Goal: Browse casually: Explore the website without a specific task or goal

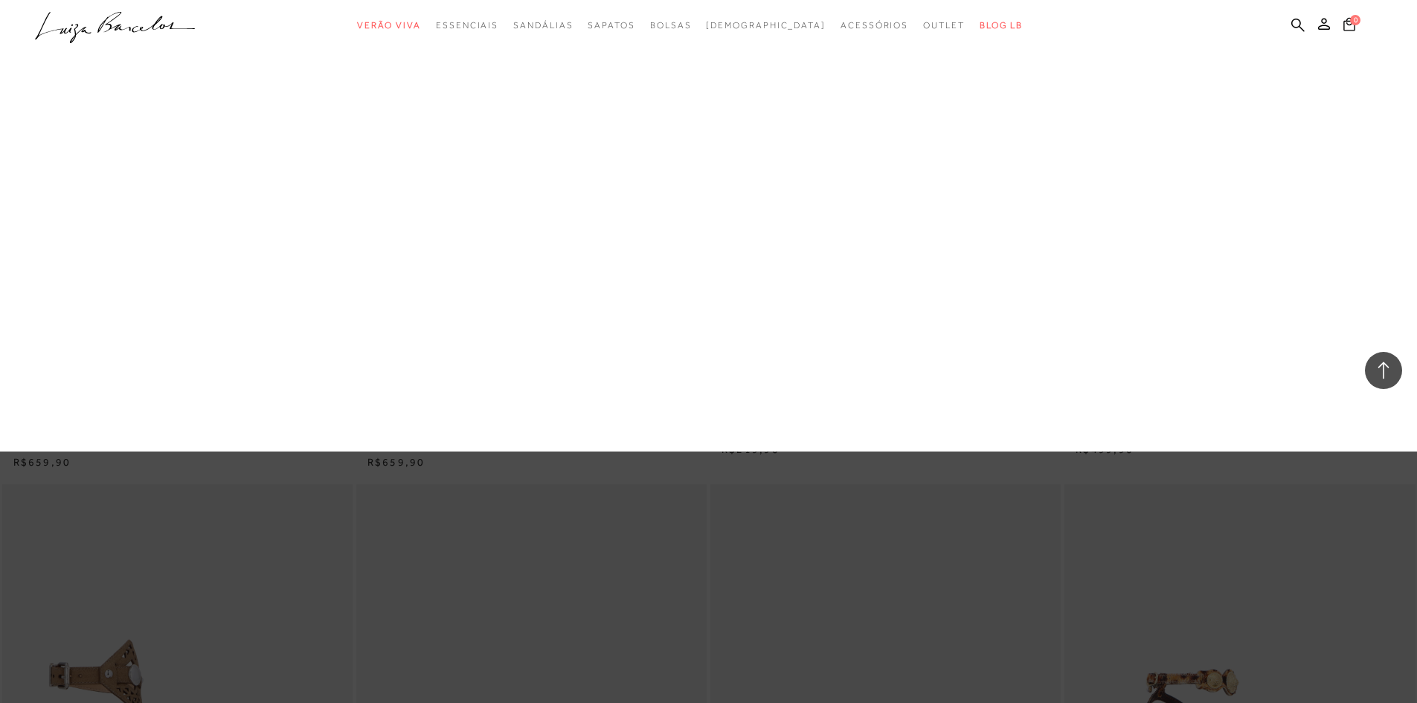
drag, startPoint x: 729, startPoint y: 126, endPoint x: 853, endPoint y: 138, distance: 124.1
click at [0, 0] on link "Pequena" at bounding box center [0, 0] width 0 height 0
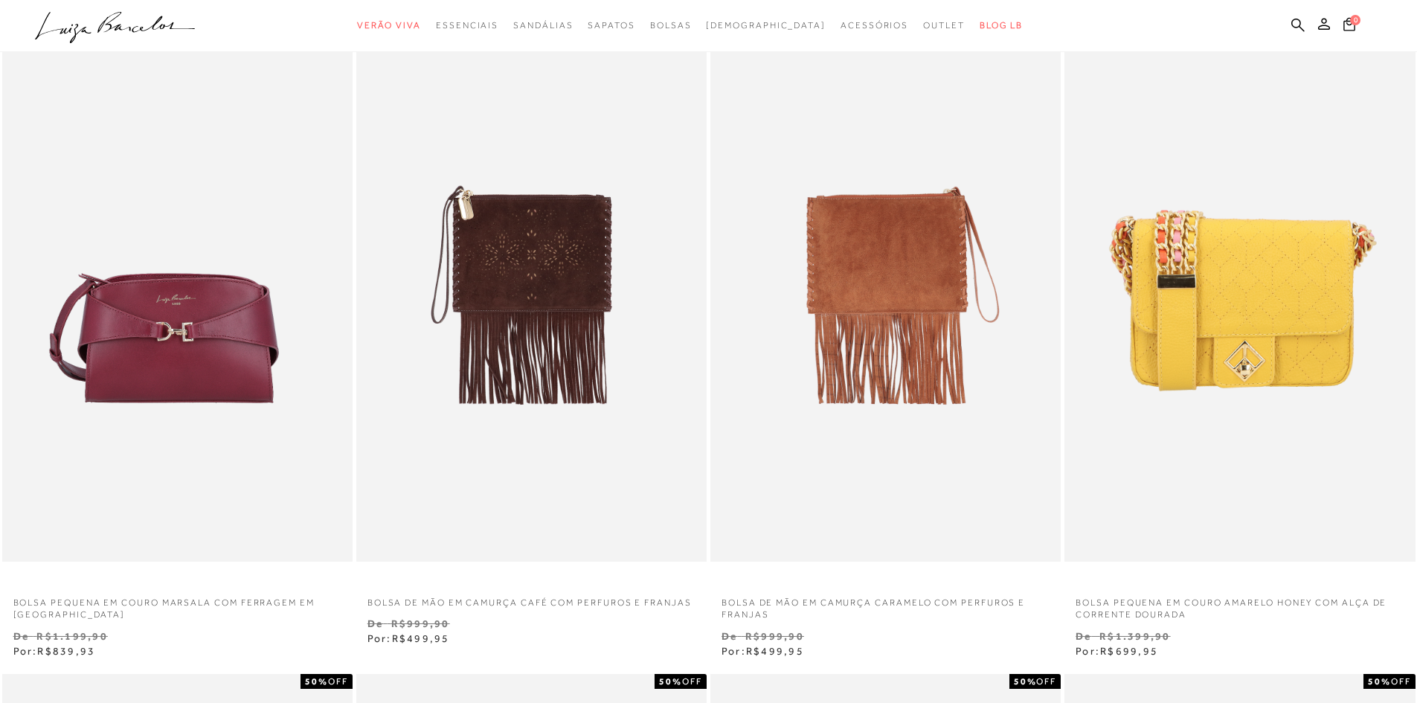
click at [878, 261] on img at bounding box center [886, 299] width 349 height 526
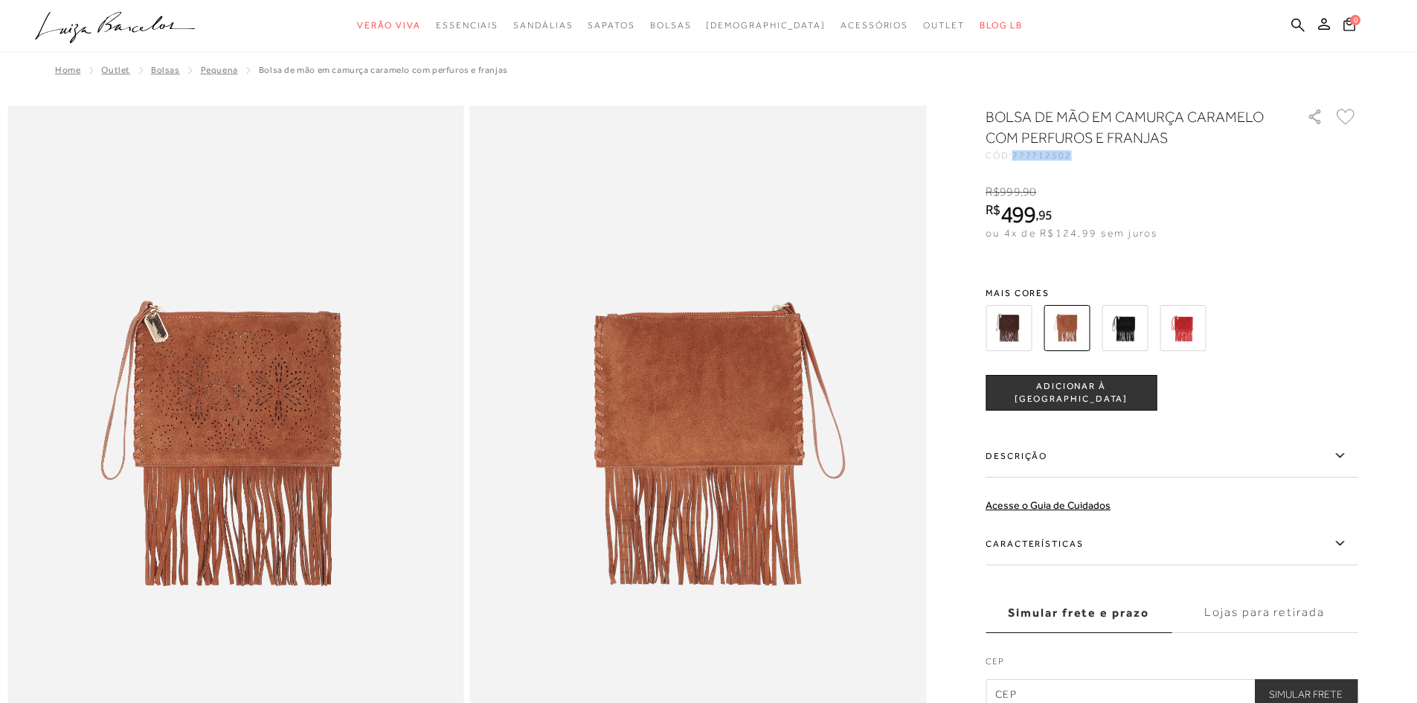
drag, startPoint x: 1045, startPoint y: 155, endPoint x: 1081, endPoint y: 155, distance: 35.7
click at [1081, 155] on div "CÓD: 777712502" at bounding box center [1135, 155] width 298 height 9
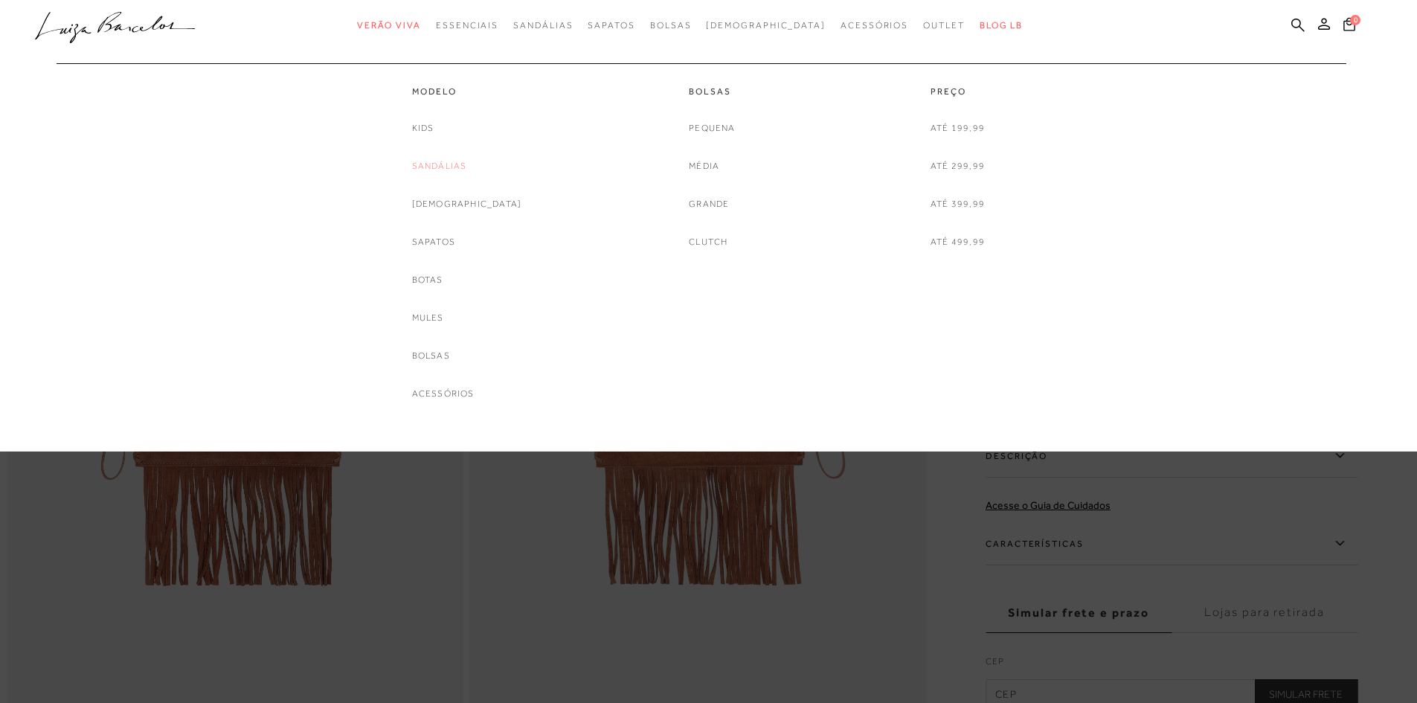
click at [463, 161] on link "Sandálias" at bounding box center [439, 166] width 55 height 16
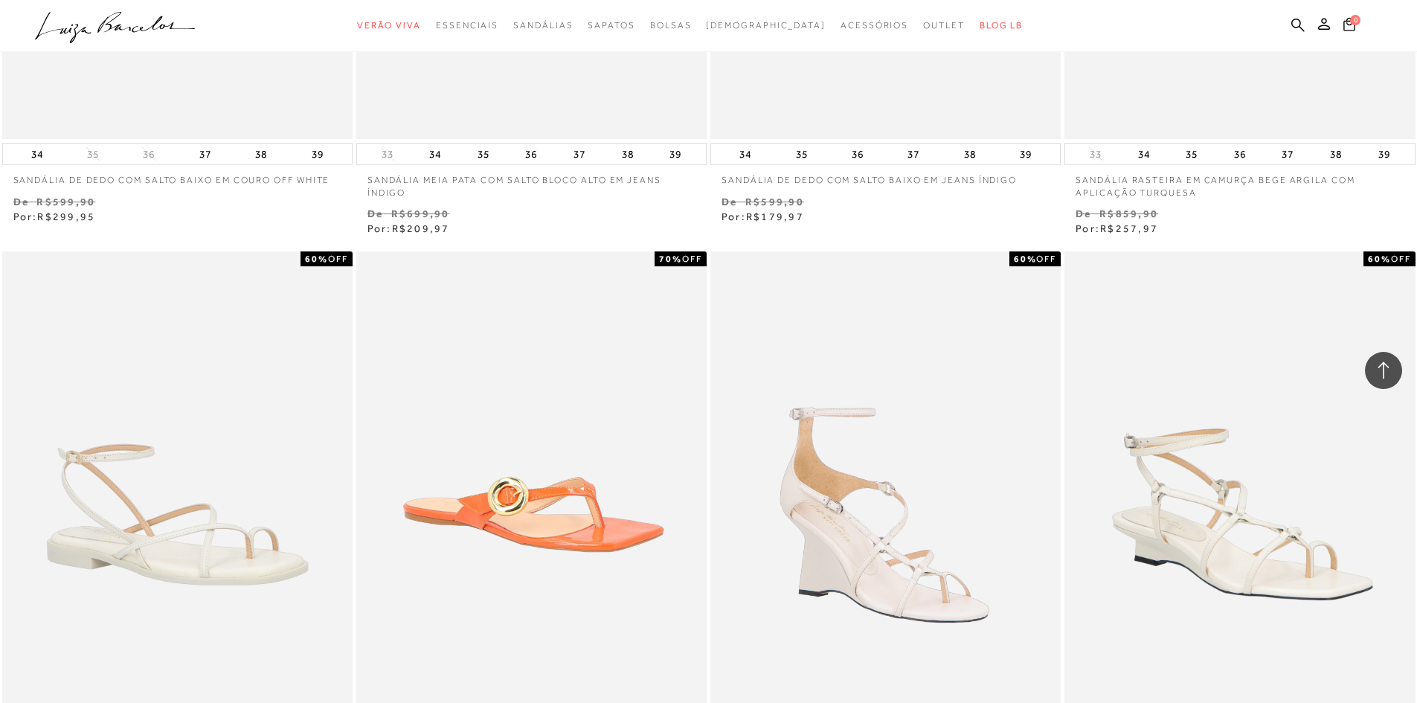
scroll to position [3646, 0]
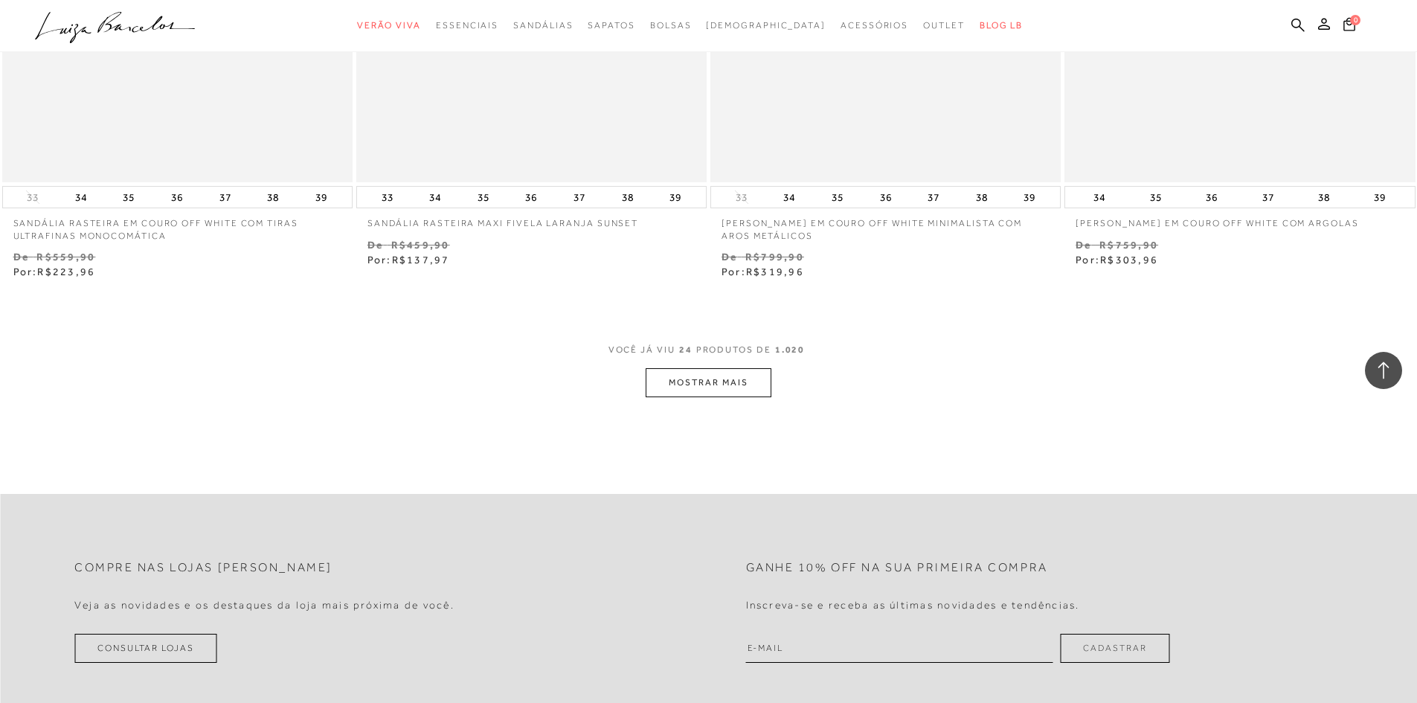
click at [718, 385] on button "MOSTRAR MAIS" at bounding box center [708, 382] width 125 height 29
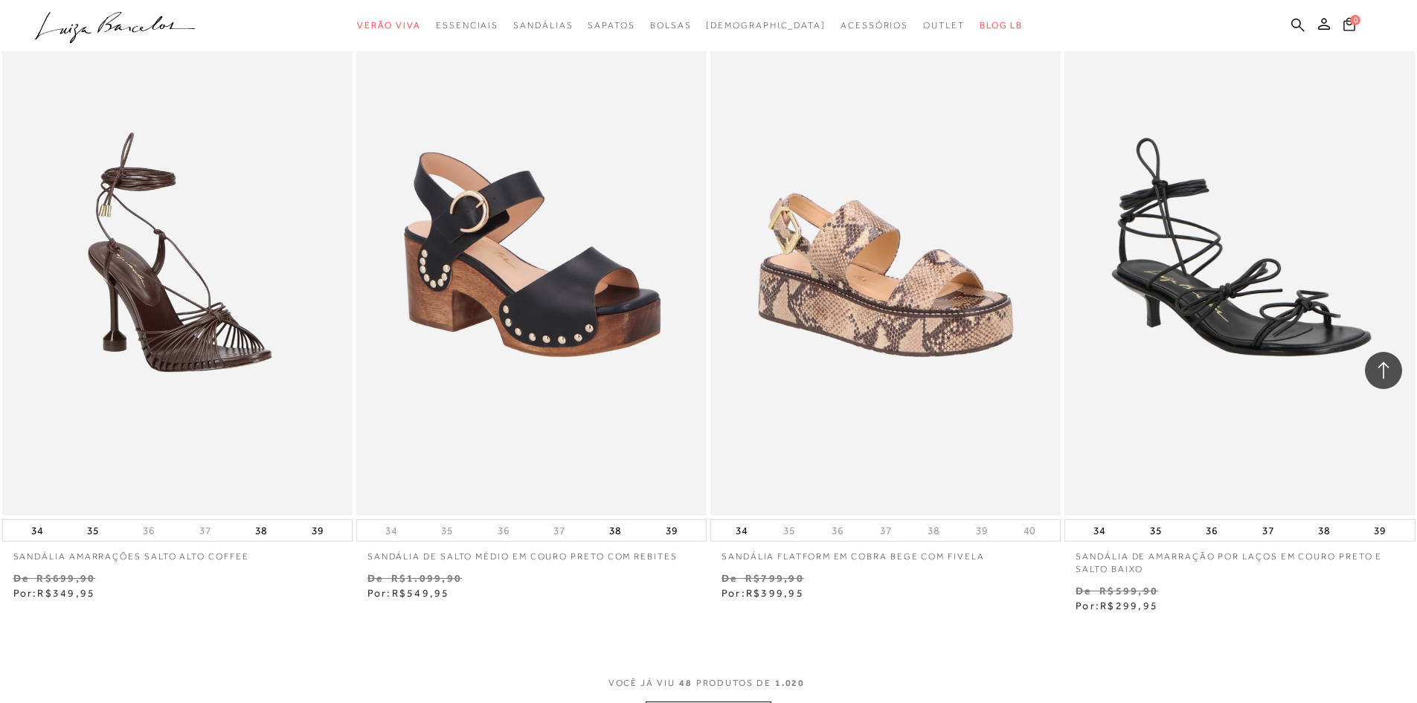
scroll to position [7365, 0]
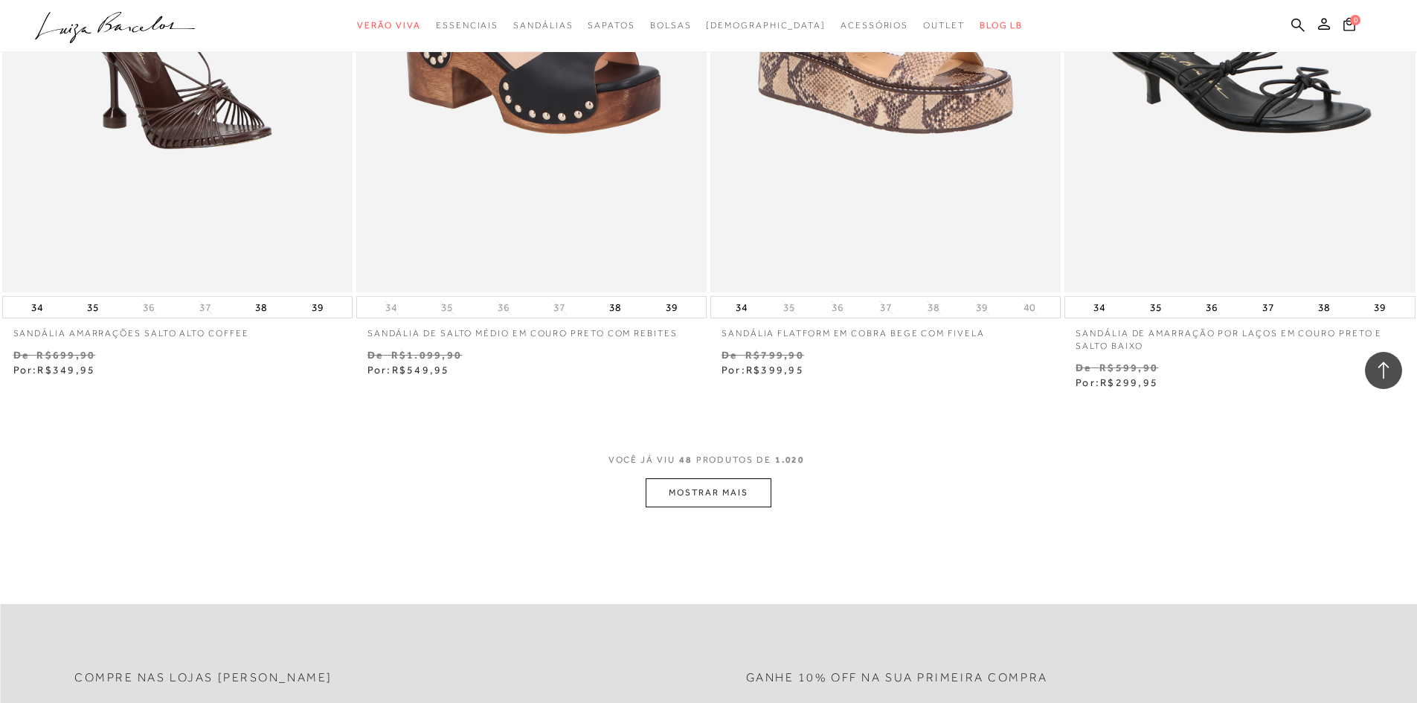
click at [722, 502] on button "MOSTRAR MAIS" at bounding box center [708, 492] width 125 height 29
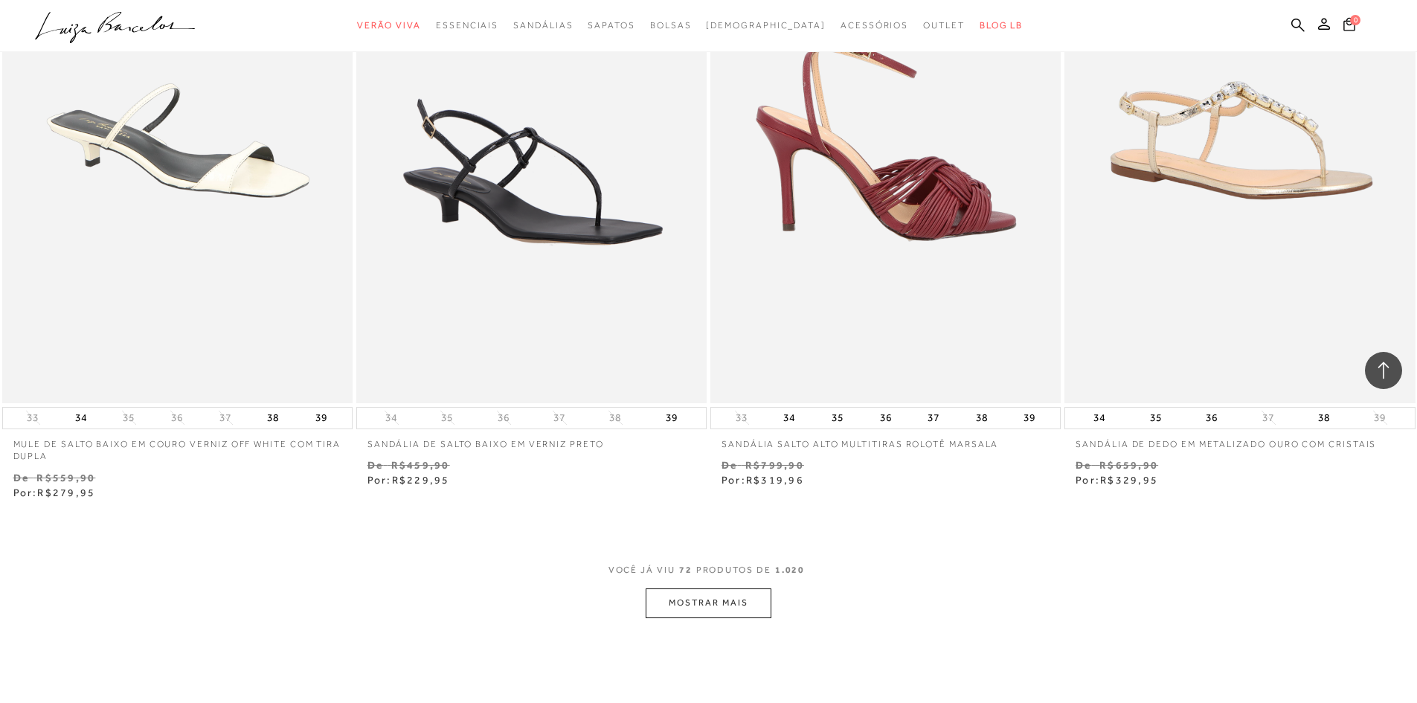
scroll to position [11160, 0]
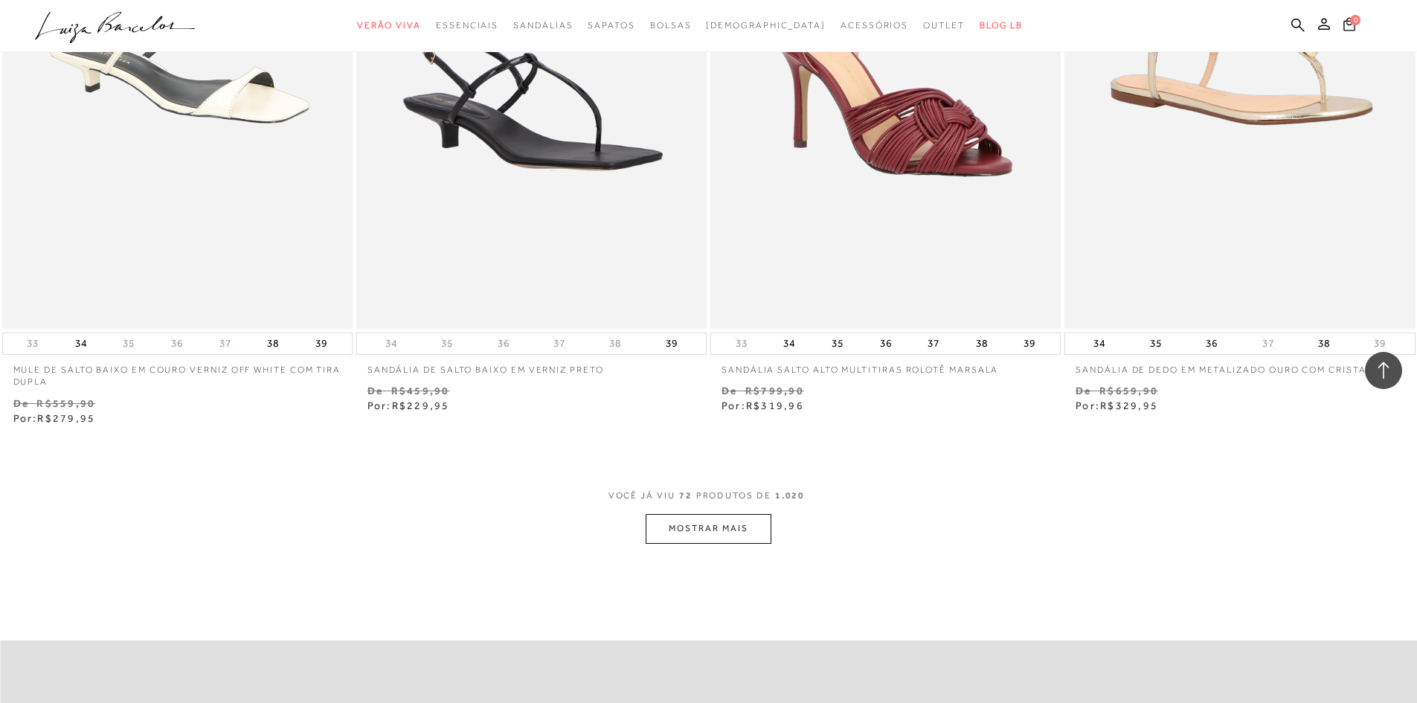
click at [753, 522] on button "MOSTRAR MAIS" at bounding box center [708, 528] width 125 height 29
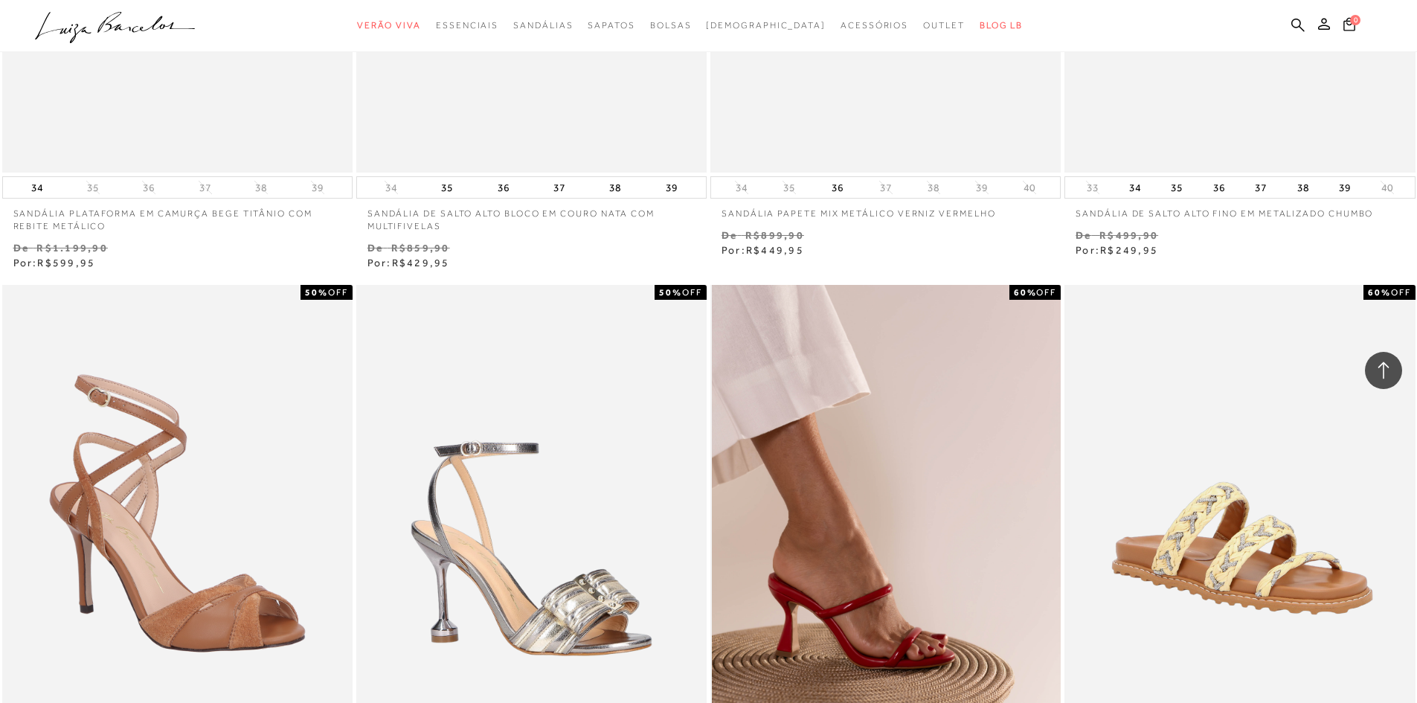
scroll to position [14880, 0]
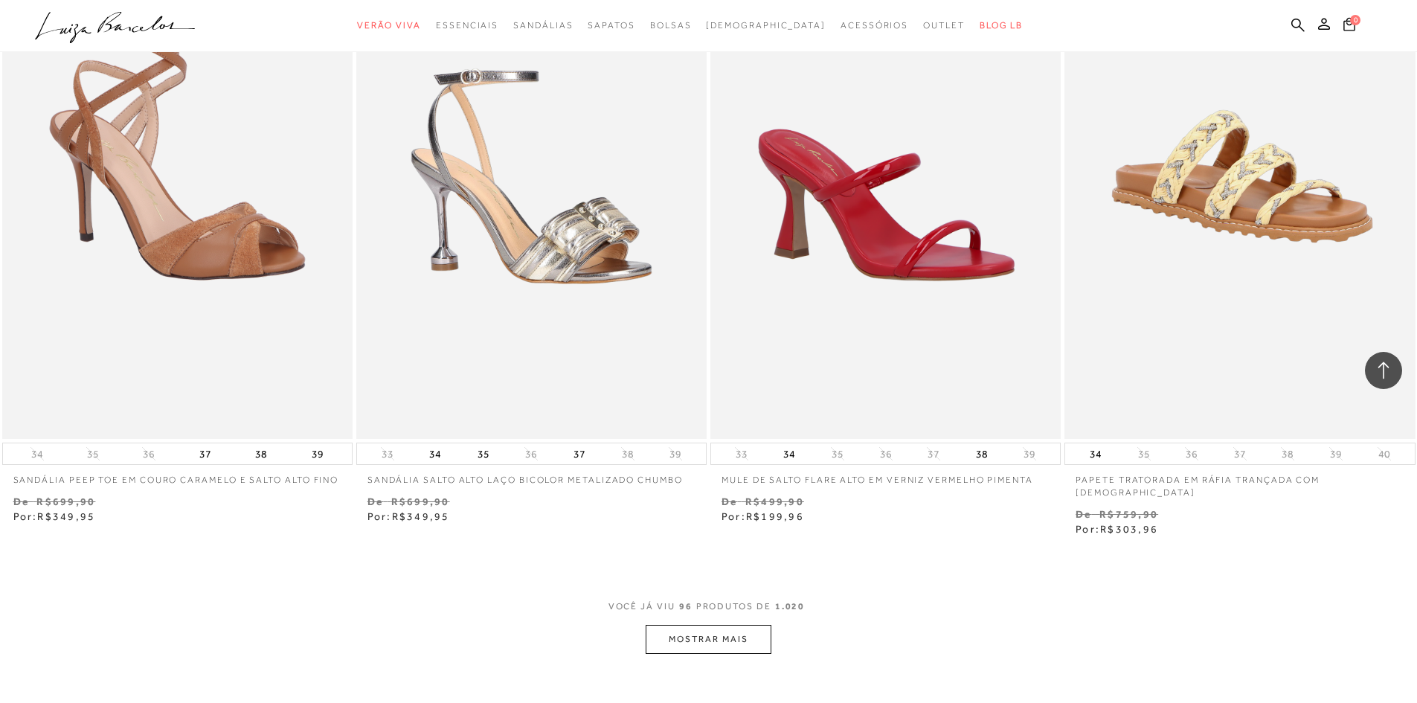
click at [730, 625] on button "MOSTRAR MAIS" at bounding box center [708, 639] width 125 height 29
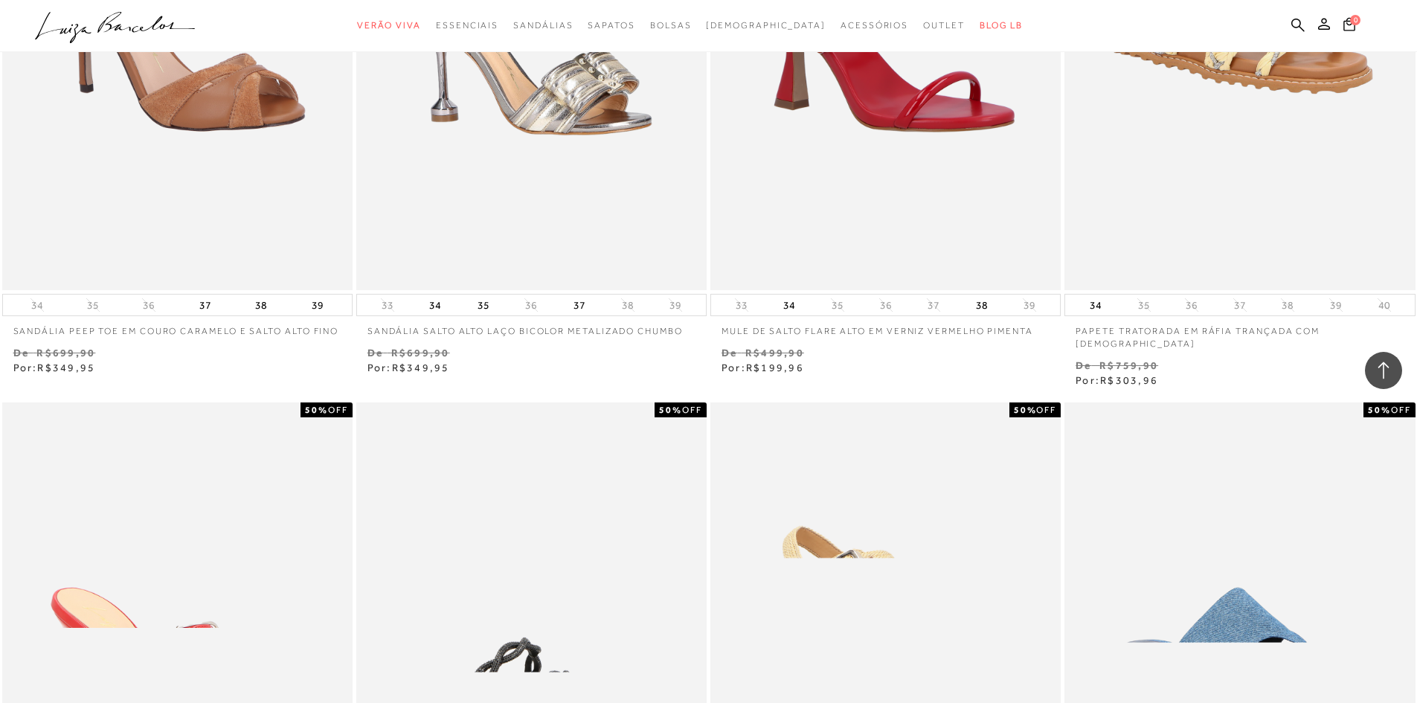
scroll to position [15326, 0]
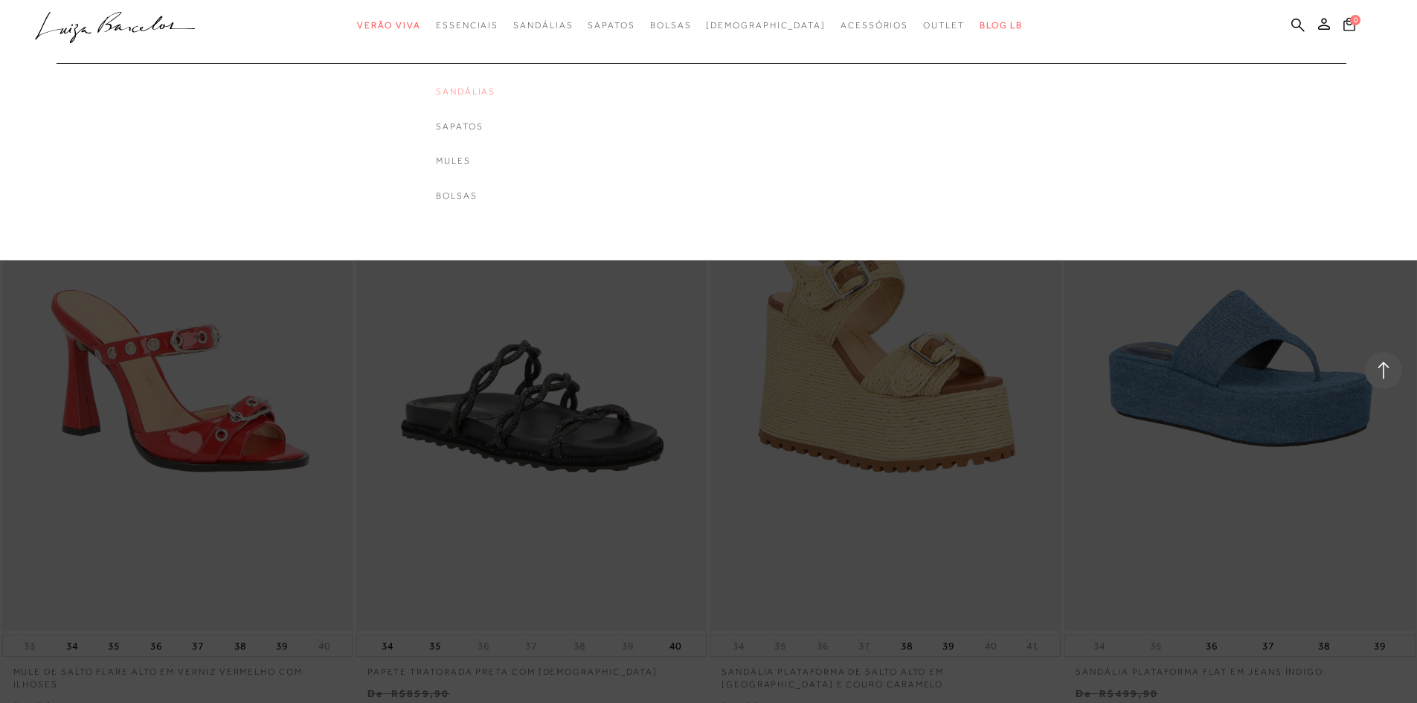
click at [479, 87] on link "Sandálias" at bounding box center [466, 92] width 60 height 13
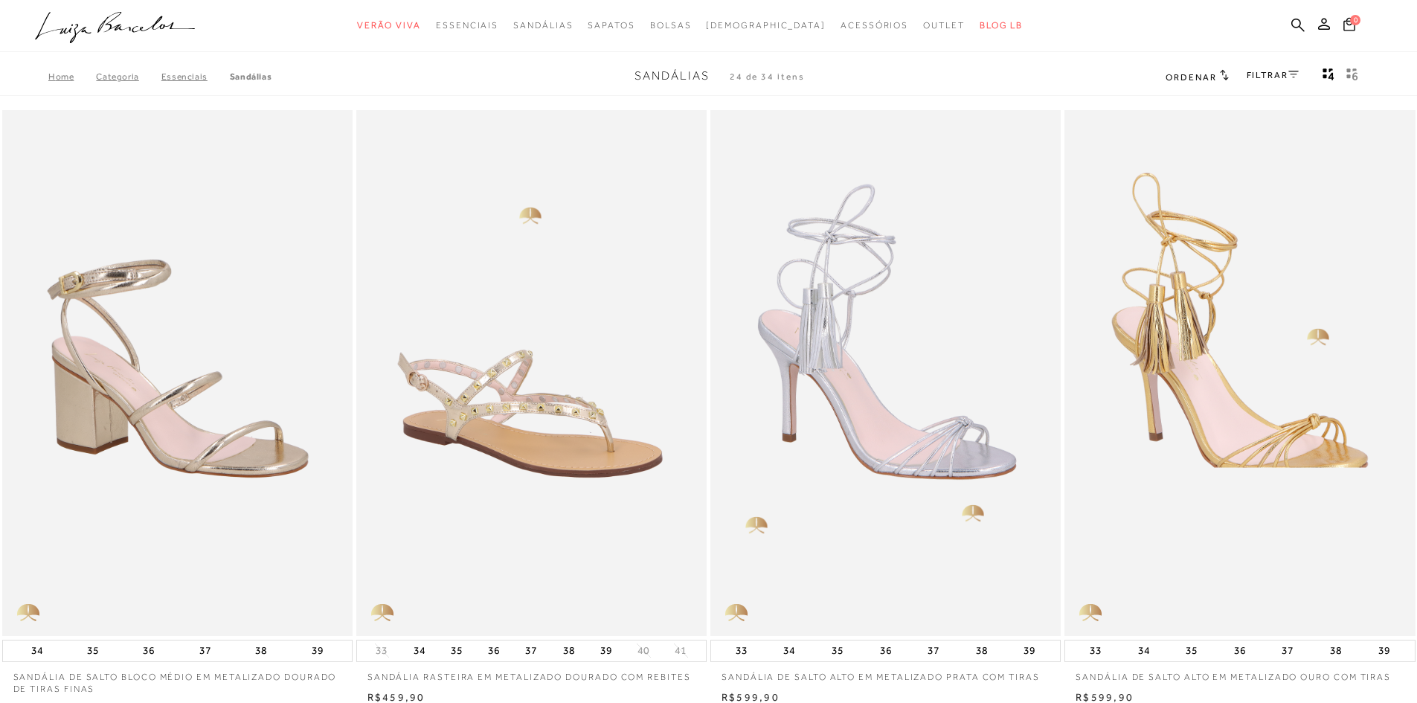
scroll to position [223, 0]
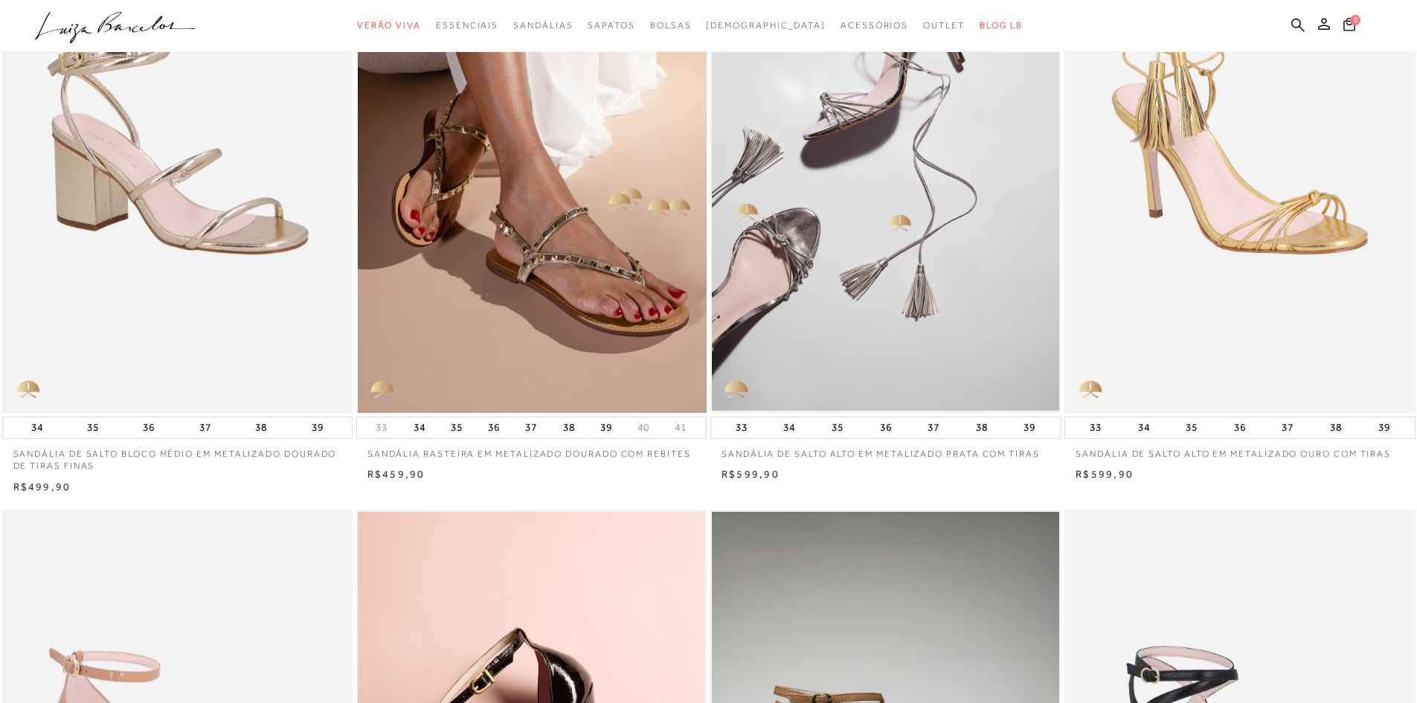
click at [606, 189] on img at bounding box center [532, 150] width 349 height 526
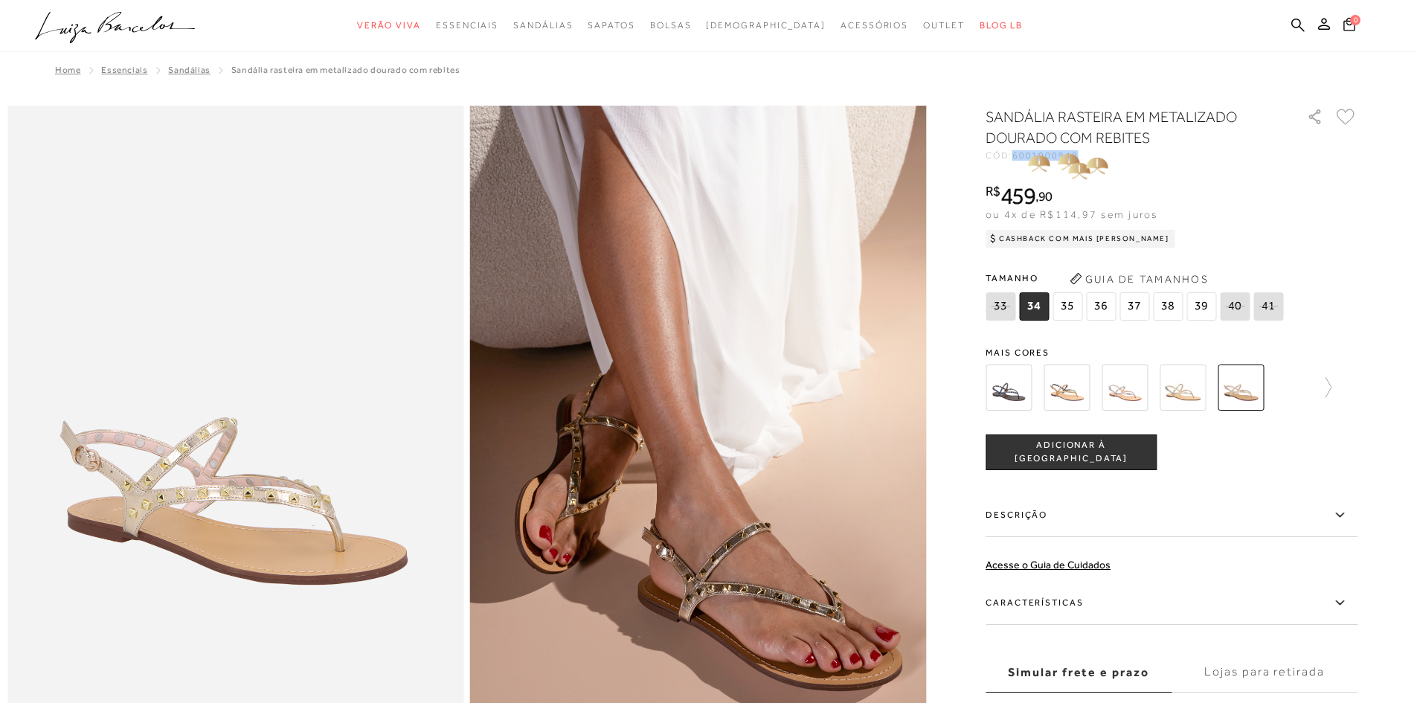
drag, startPoint x: 1020, startPoint y: 155, endPoint x: 1084, endPoint y: 155, distance: 64.0
click at [1084, 155] on div "CÓD: 6001000940" at bounding box center [1135, 155] width 298 height 9
copy span "6001000940"
